Goal: Information Seeking & Learning: Learn about a topic

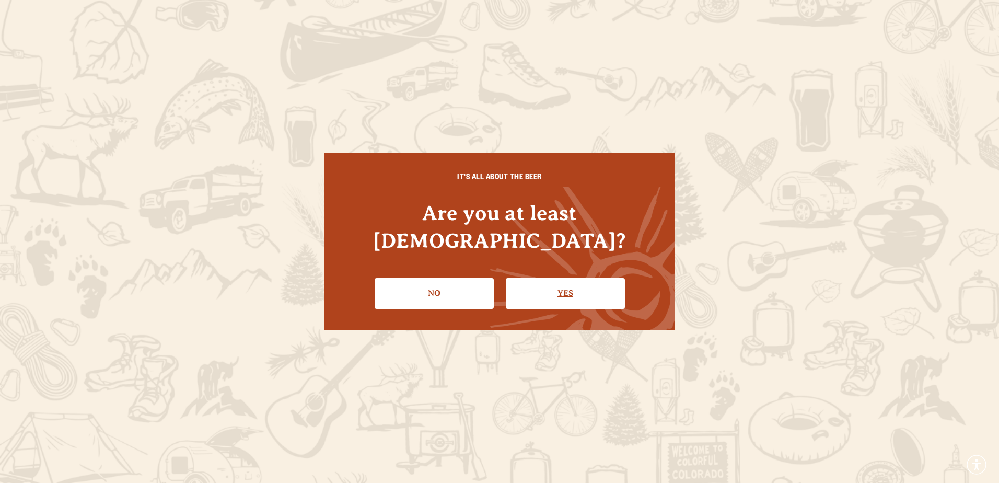
click at [523, 270] on li "Yes" at bounding box center [565, 289] width 119 height 38
click at [550, 278] on link "Yes" at bounding box center [565, 293] width 119 height 30
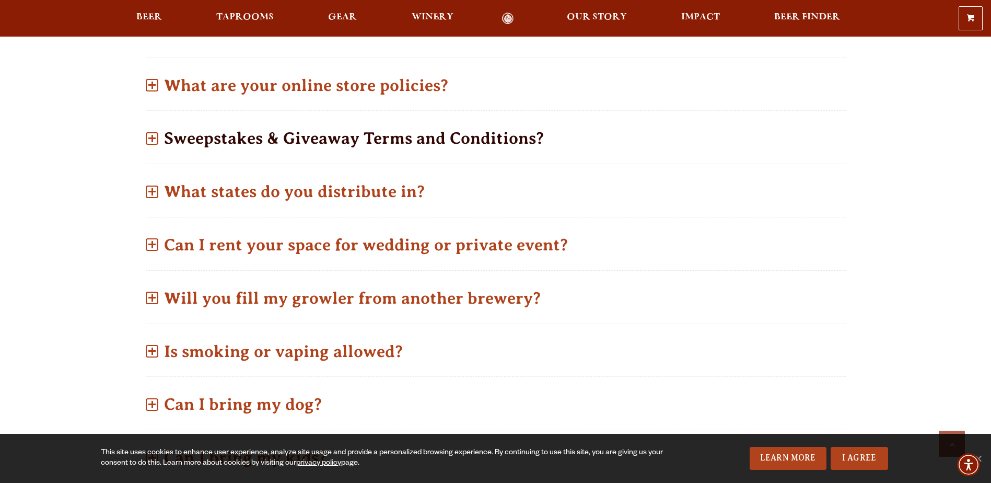
scroll to position [575, 0]
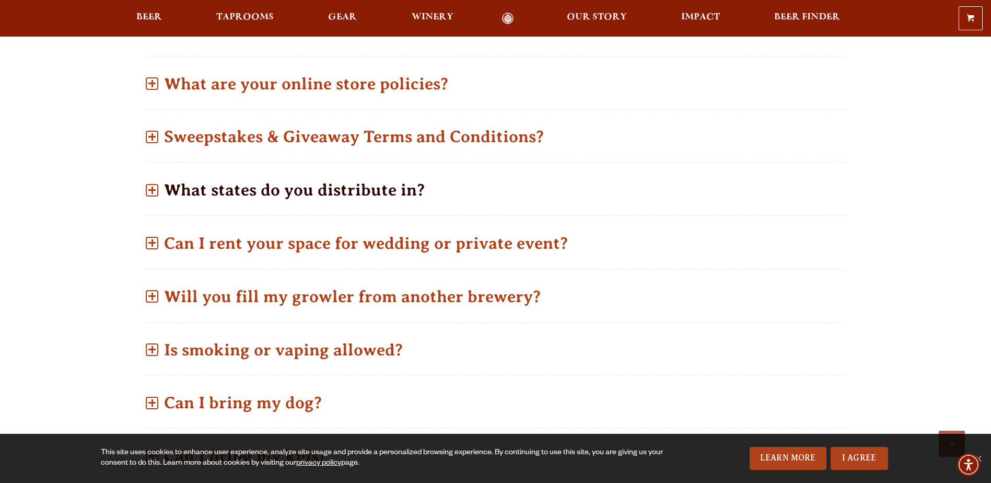
click at [306, 195] on p "What states do you distribute in?" at bounding box center [496, 189] width 700 height 37
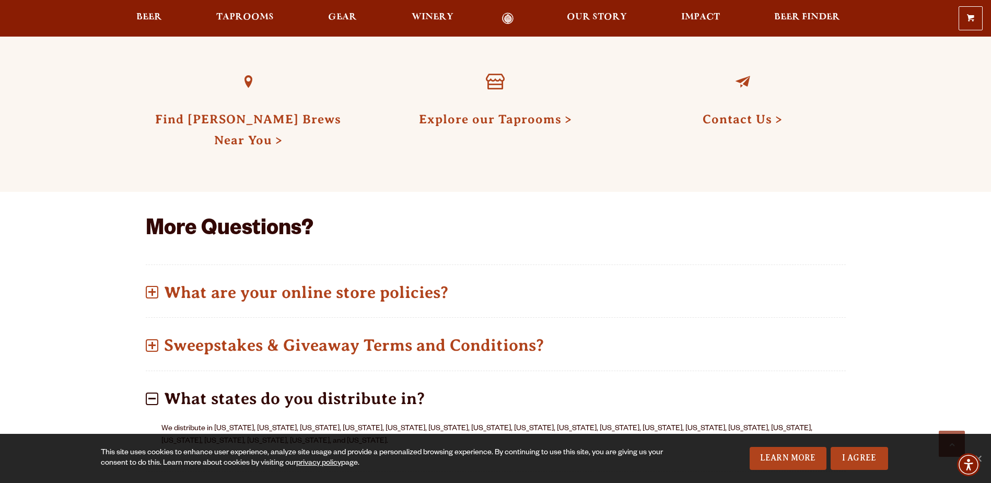
scroll to position [366, 0]
click at [150, 21] on span "Beer" at bounding box center [149, 17] width 26 height 8
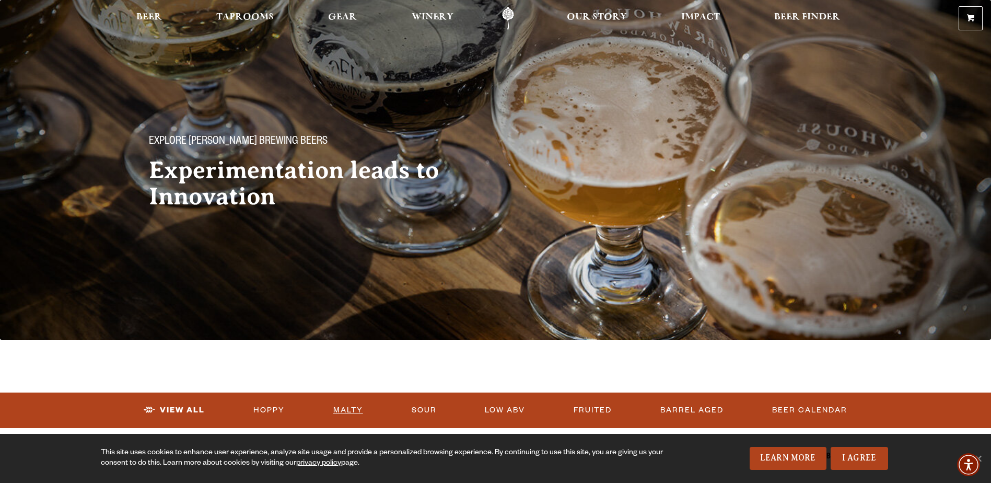
click at [350, 410] on link "Malty" at bounding box center [348, 410] width 38 height 24
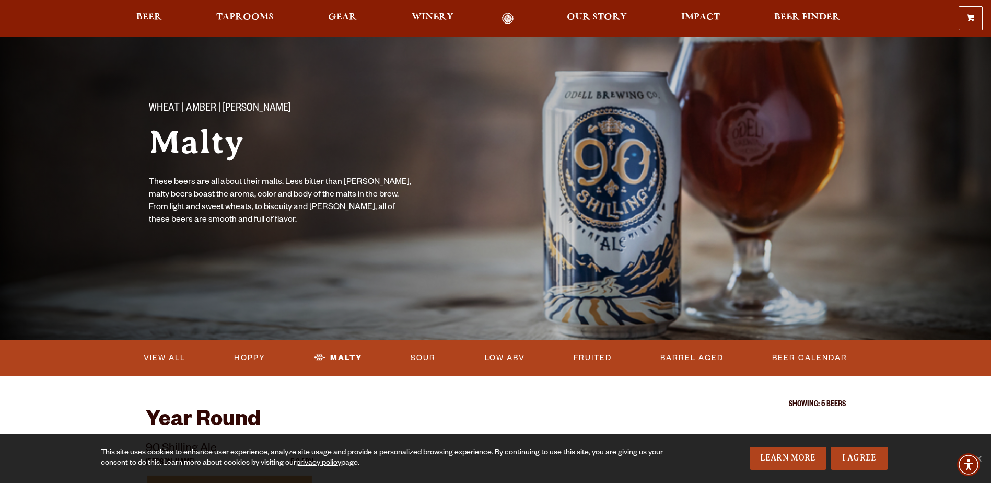
scroll to position [52, 0]
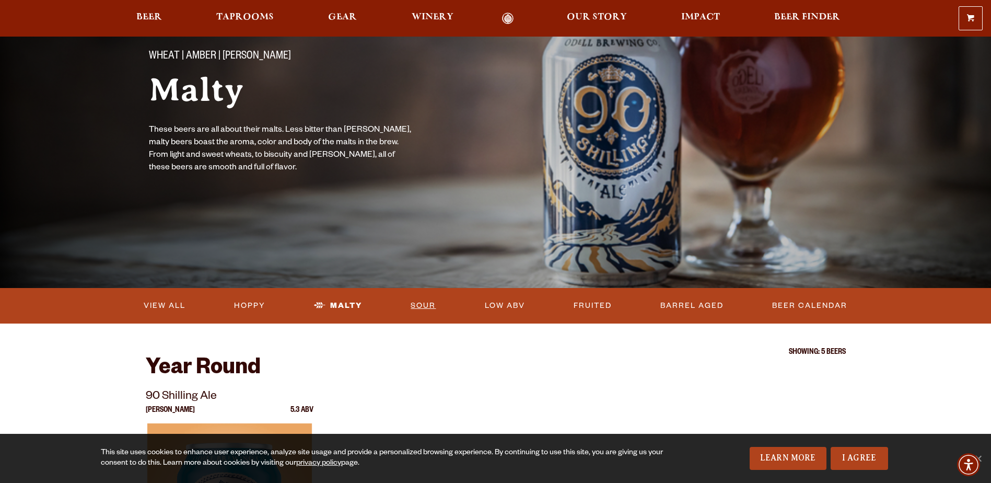
click at [413, 302] on link "Sour" at bounding box center [422, 306] width 33 height 24
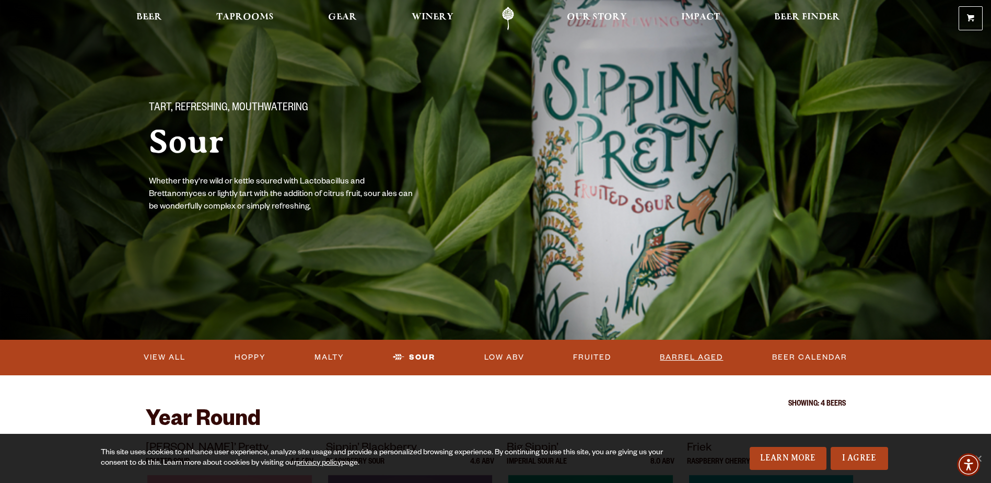
click at [710, 355] on link "Barrel Aged" at bounding box center [692, 357] width 72 height 24
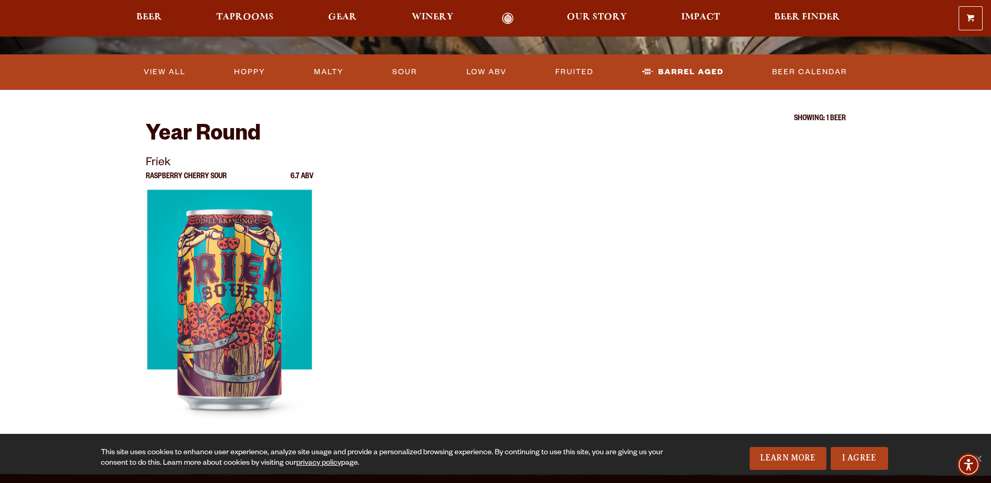
scroll to position [209, 0]
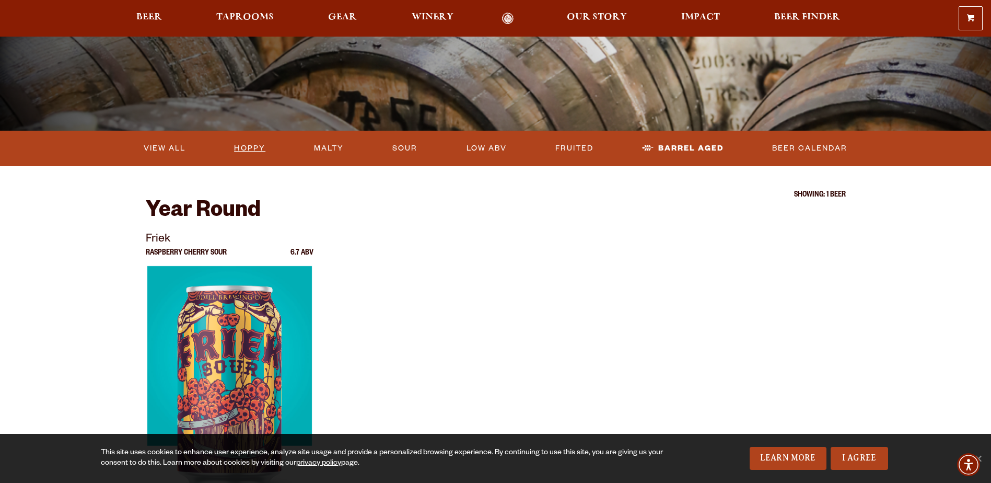
click at [252, 153] on link "Hoppy" at bounding box center [250, 148] width 40 height 24
